Goal: Transaction & Acquisition: Download file/media

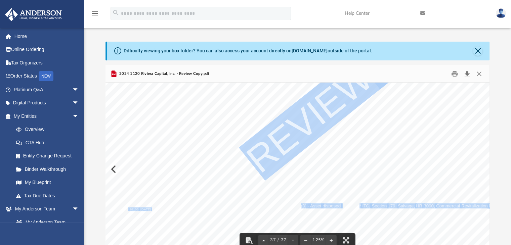
click at [465, 73] on button "Download" at bounding box center [467, 74] width 12 height 10
click at [480, 73] on button "Close" at bounding box center [479, 74] width 12 height 10
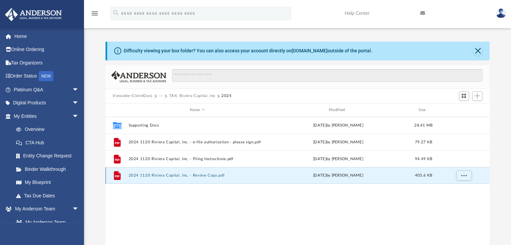
click at [197, 177] on button "2024 1120 Riviera Capital, Inc. - Review Copy.pdf" at bounding box center [197, 176] width 138 height 4
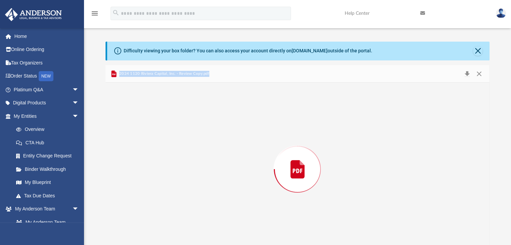
scroll to position [11, 0]
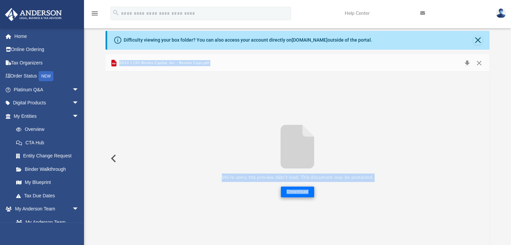
click at [299, 193] on button "Download" at bounding box center [297, 192] width 33 height 11
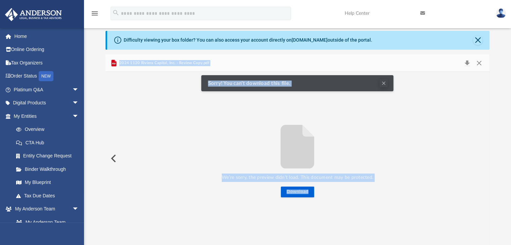
click at [384, 83] on button "Clear Notification" at bounding box center [384, 83] width 8 height 8
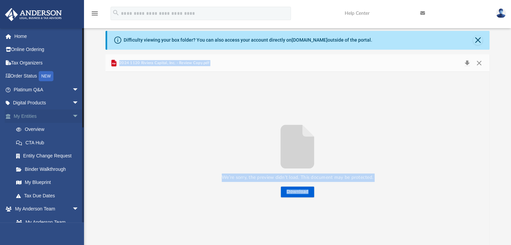
click at [32, 117] on link "My Entities arrow_drop_down" at bounding box center [47, 116] width 84 height 13
click at [73, 115] on span "arrow_drop_down" at bounding box center [78, 117] width 13 height 14
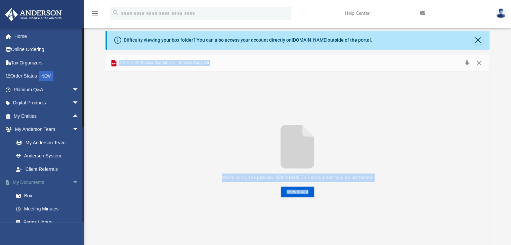
click at [31, 181] on link "My Documents arrow_drop_down" at bounding box center [47, 182] width 84 height 13
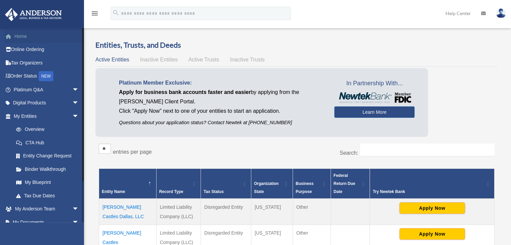
click at [25, 37] on link "Home" at bounding box center [47, 36] width 84 height 13
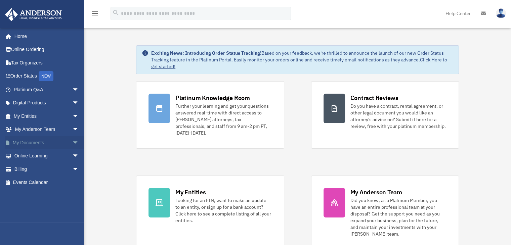
click at [35, 141] on link "My Documents arrow_drop_down" at bounding box center [47, 142] width 84 height 13
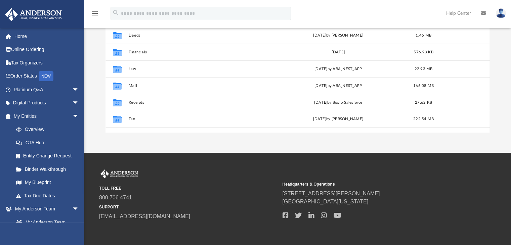
scroll to position [125, 0]
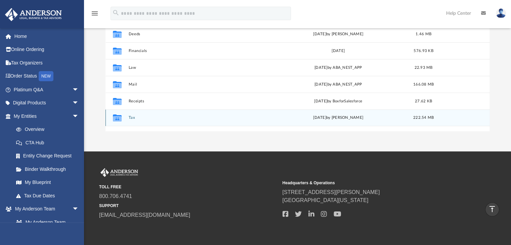
click at [126, 119] on div "Collaborated Folder Tax [DATE] by [PERSON_NAME] 222.54 MB" at bounding box center [298, 118] width 384 height 17
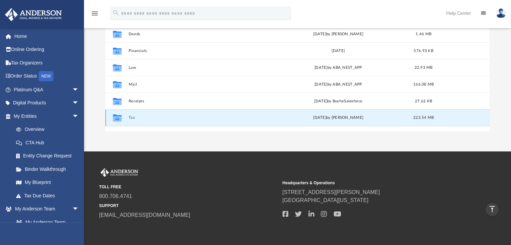
click at [132, 119] on button "Tax" at bounding box center [197, 118] width 138 height 4
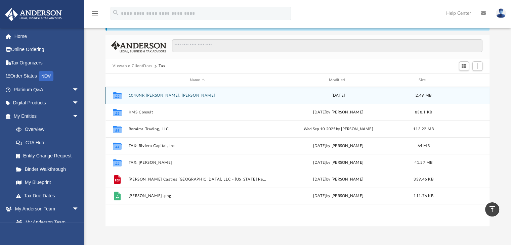
scroll to position [30, 0]
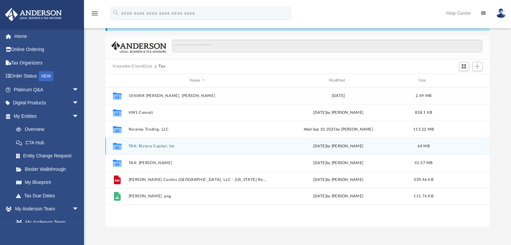
click at [154, 146] on button "TAX: Riviera Capital, Inc" at bounding box center [197, 146] width 138 height 4
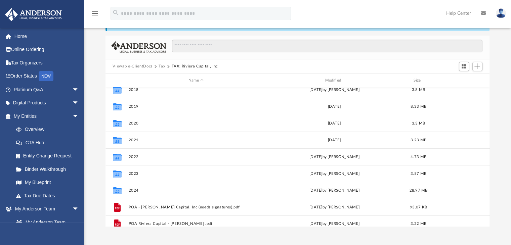
scroll to position [46, 0]
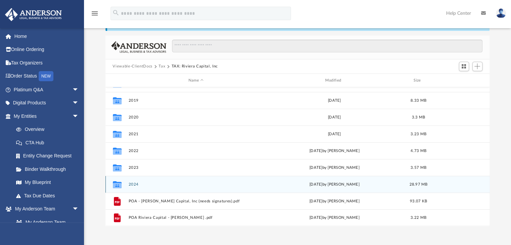
click at [133, 184] on button "2024" at bounding box center [195, 184] width 135 height 4
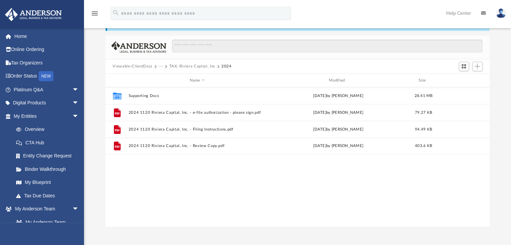
scroll to position [0, 0]
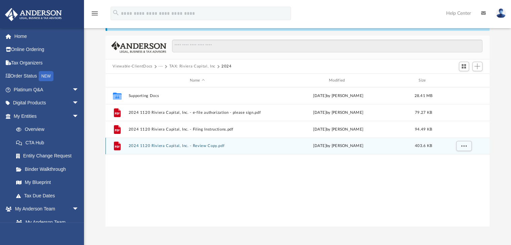
click at [187, 146] on button "2024 1120 Riviera Capital, Inc. - Review Copy.pdf" at bounding box center [197, 146] width 138 height 4
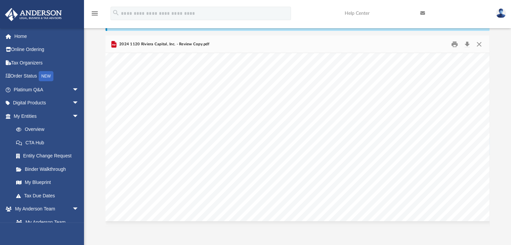
scroll to position [16030, 0]
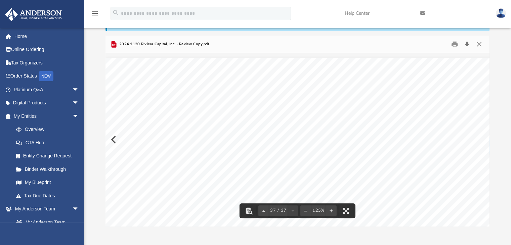
click at [467, 43] on button "Download" at bounding box center [467, 44] width 12 height 10
